Goal: Find specific page/section: Find specific page/section

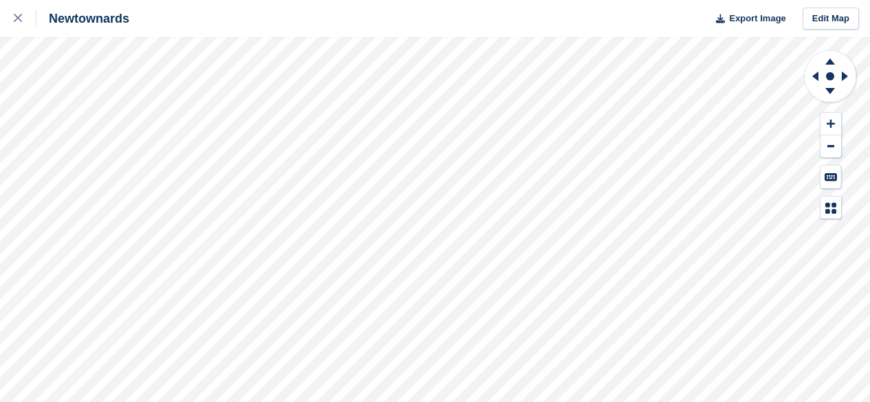
click at [19, 16] on icon at bounding box center [18, 18] width 8 height 8
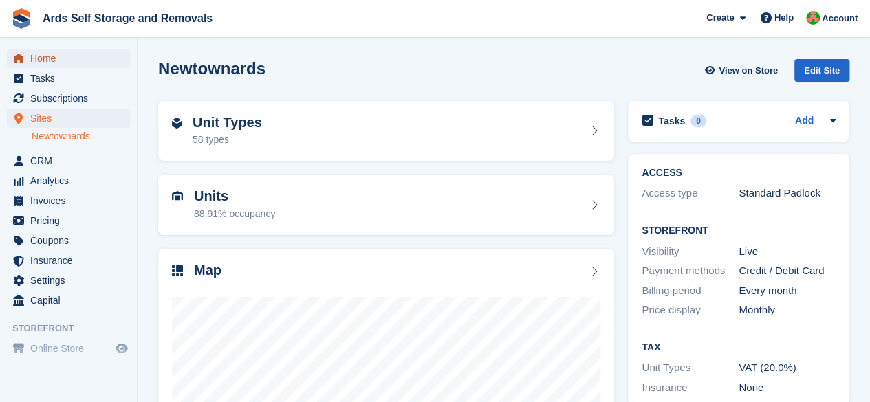
click at [25, 63] on span "menu" at bounding box center [18, 58] width 16 height 16
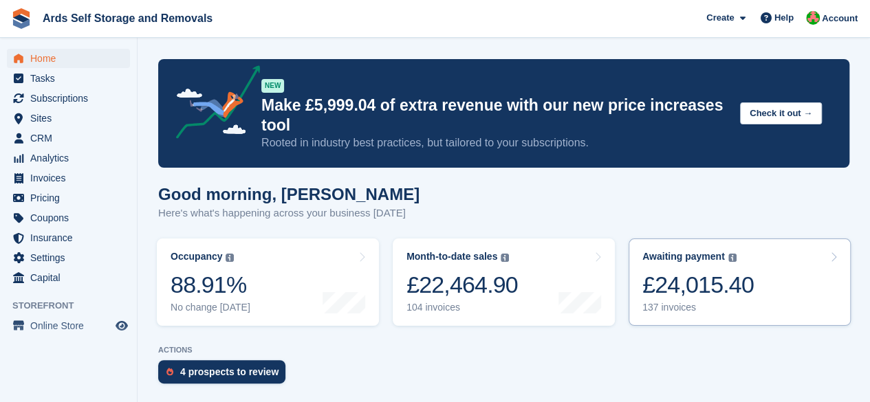
click at [699, 296] on div "£24,015.40" at bounding box center [697, 285] width 111 height 28
